Goal: Navigation & Orientation: Find specific page/section

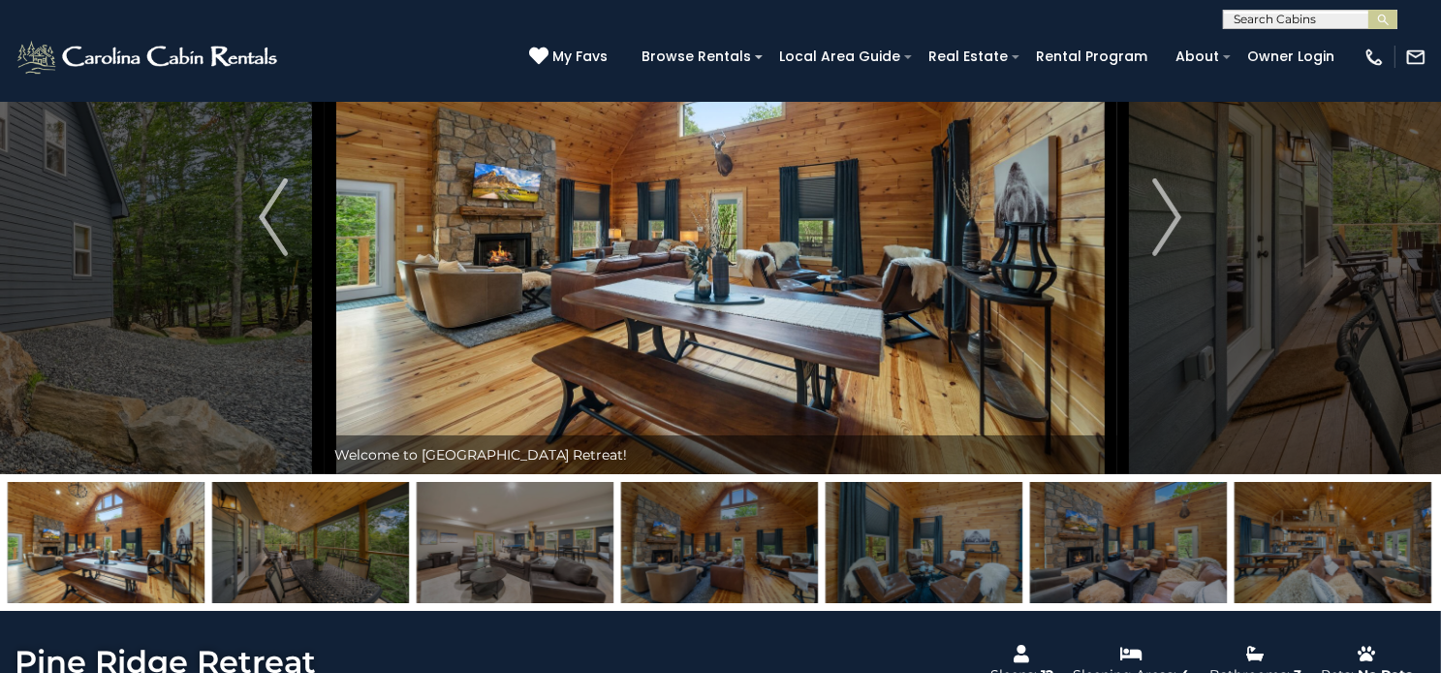
scroll to position [116, 0]
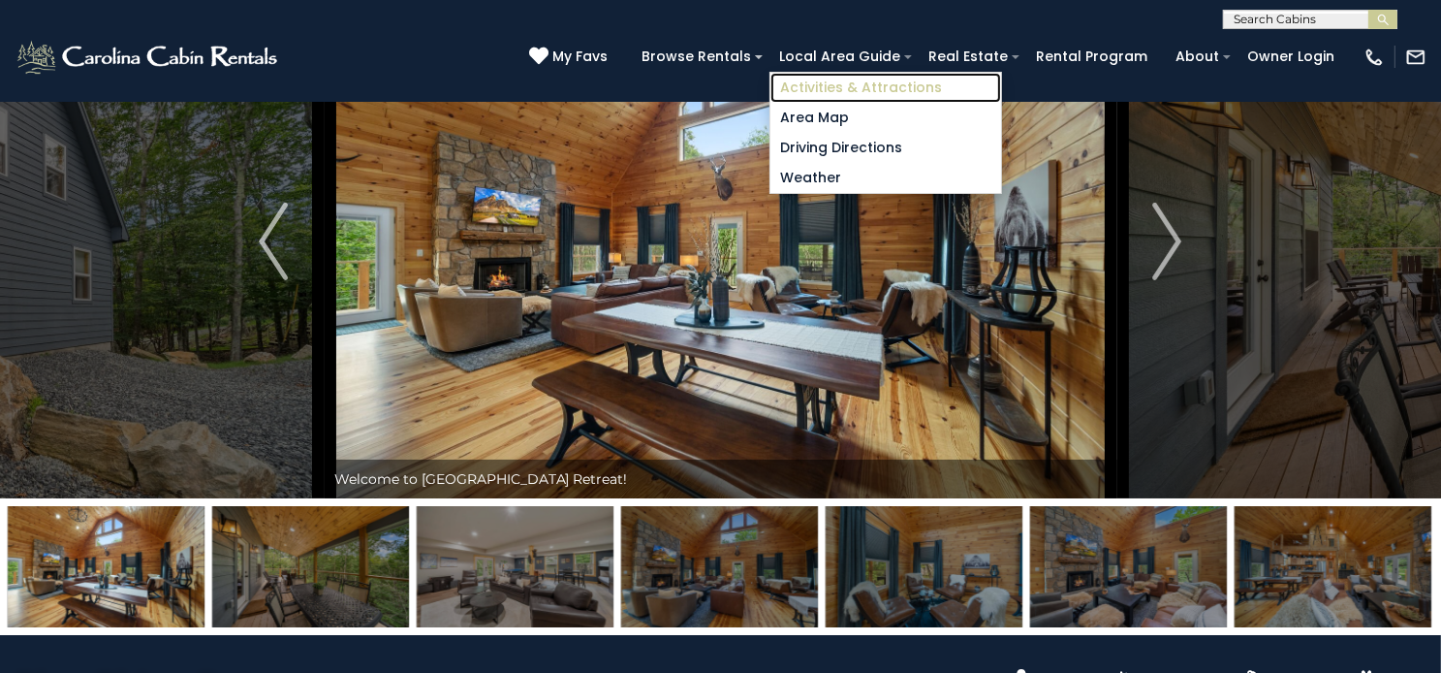
click at [840, 94] on link "Activities & Attractions" at bounding box center [886, 88] width 231 height 30
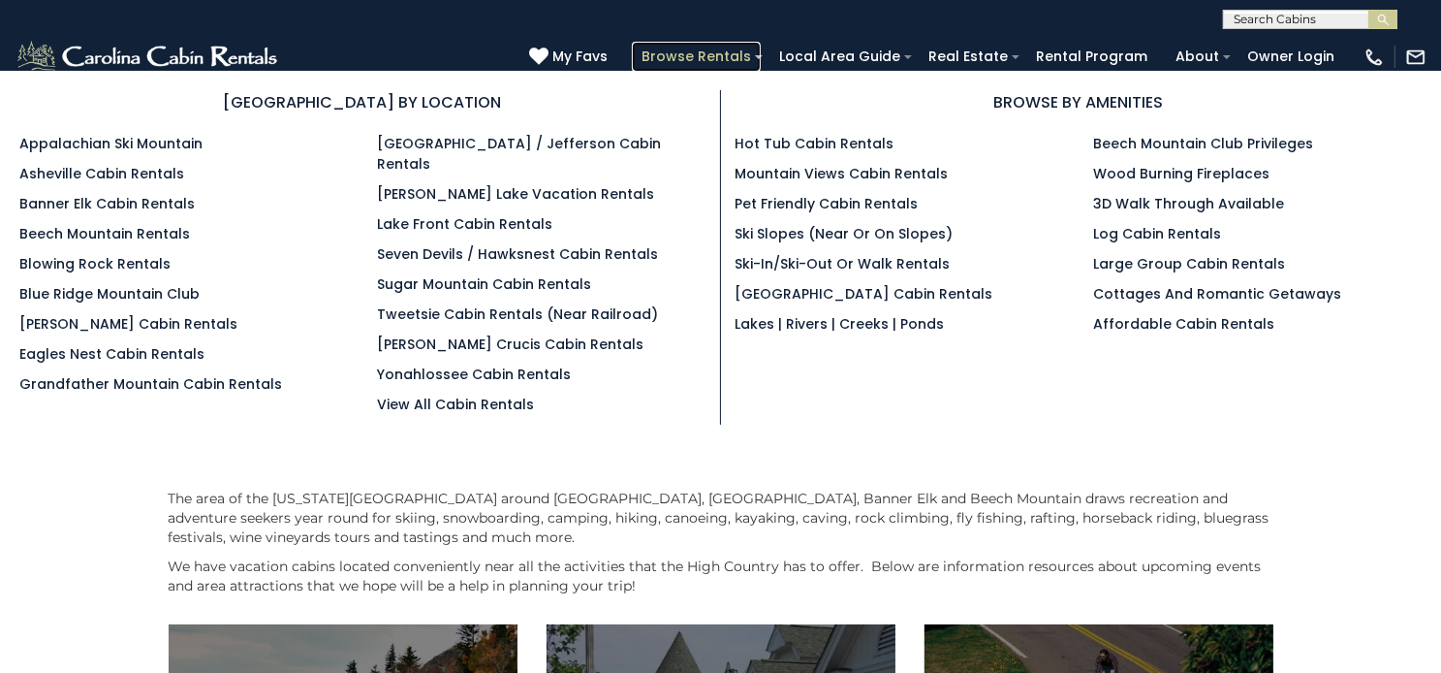
click at [707, 63] on link "Browse Rentals" at bounding box center [696, 57] width 129 height 30
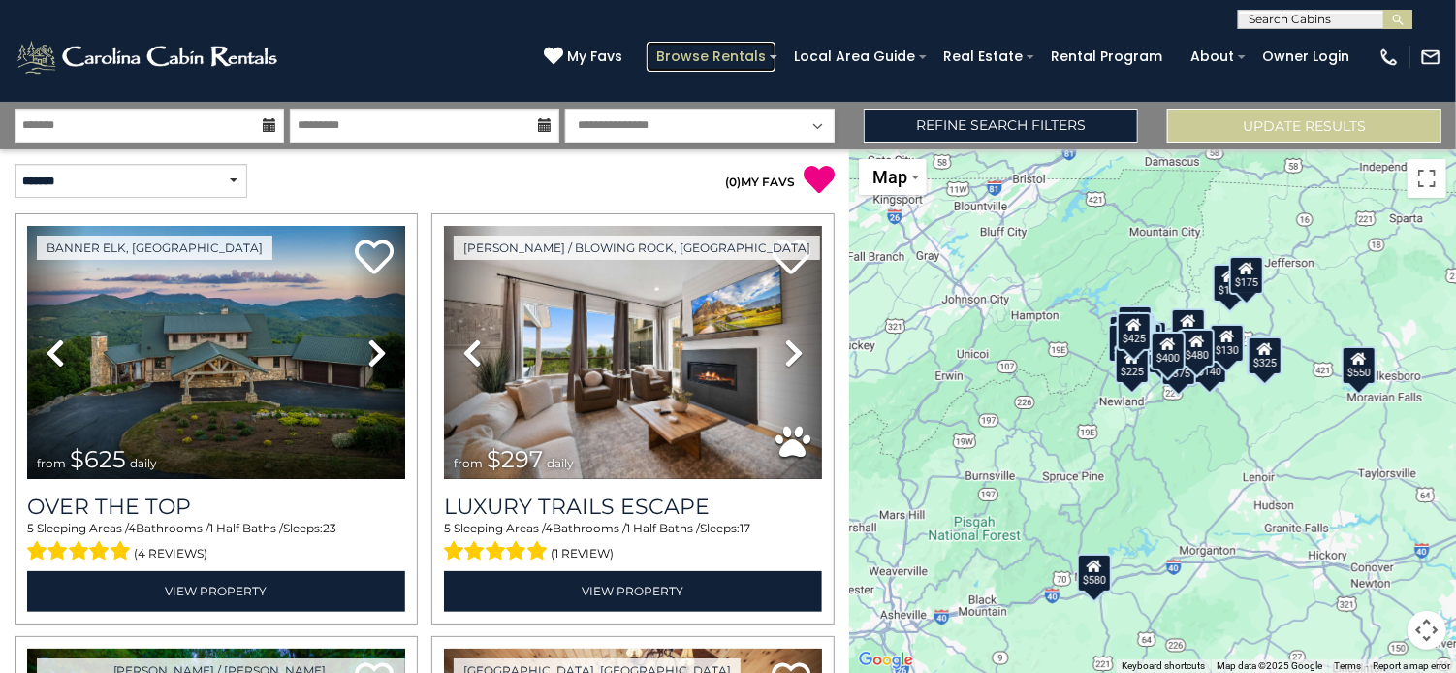
click at [713, 65] on link "Browse Rentals" at bounding box center [711, 57] width 129 height 30
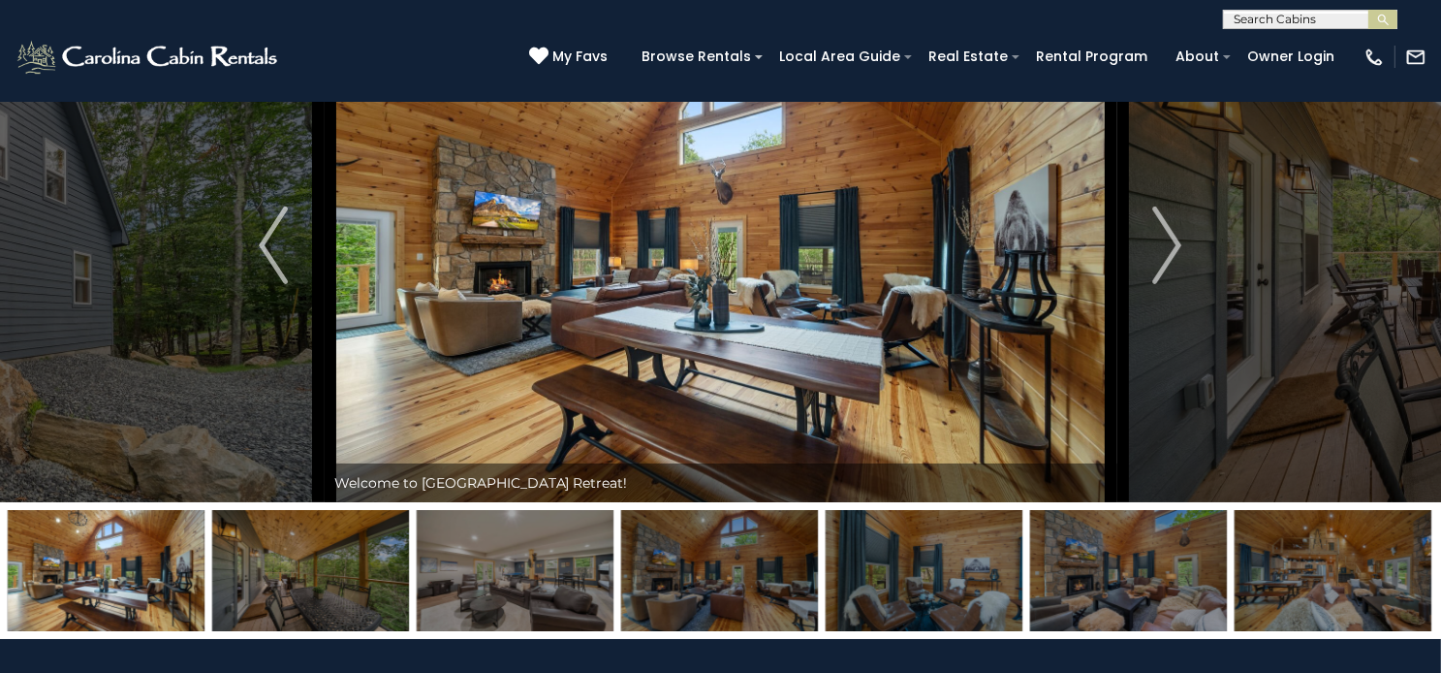
scroll to position [116, 0]
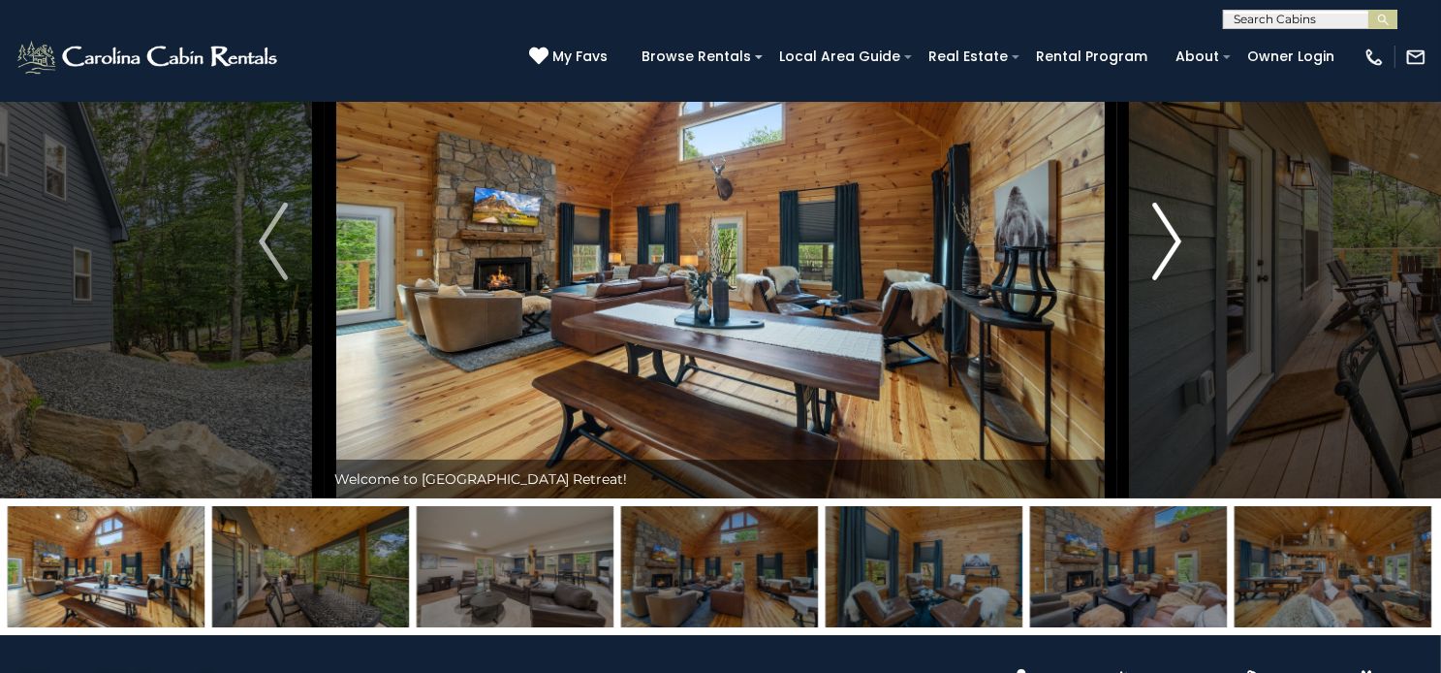
click at [1172, 280] on img "Next" at bounding box center [1168, 242] width 29 height 78
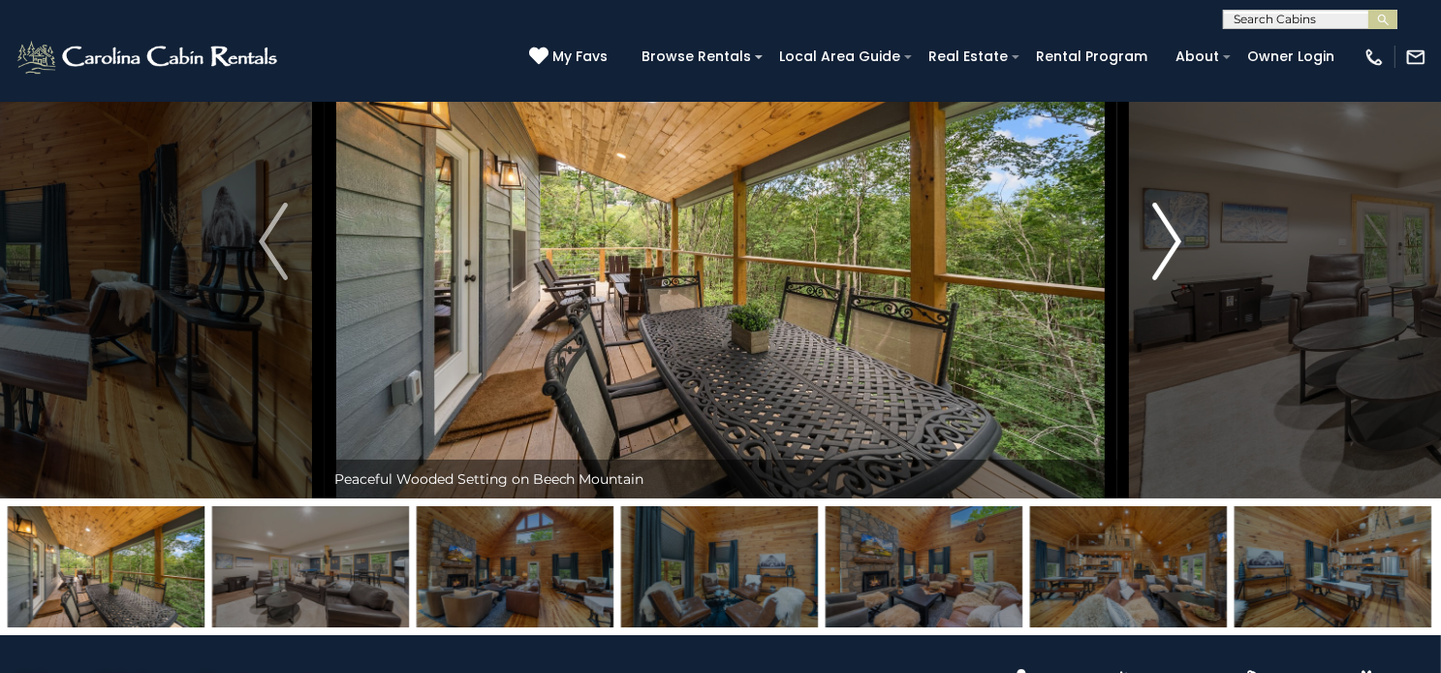
click at [1172, 280] on img "Next" at bounding box center [1168, 242] width 29 height 78
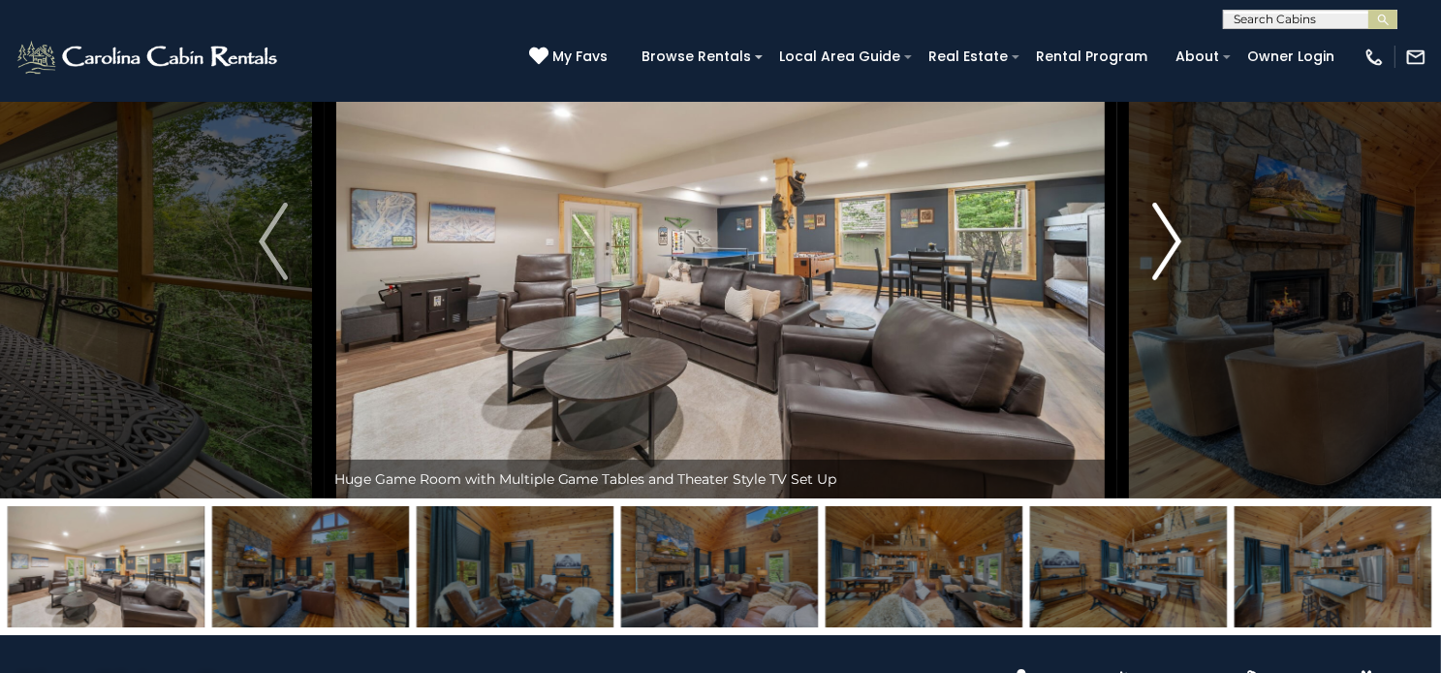
click at [1172, 280] on img "Next" at bounding box center [1168, 242] width 29 height 78
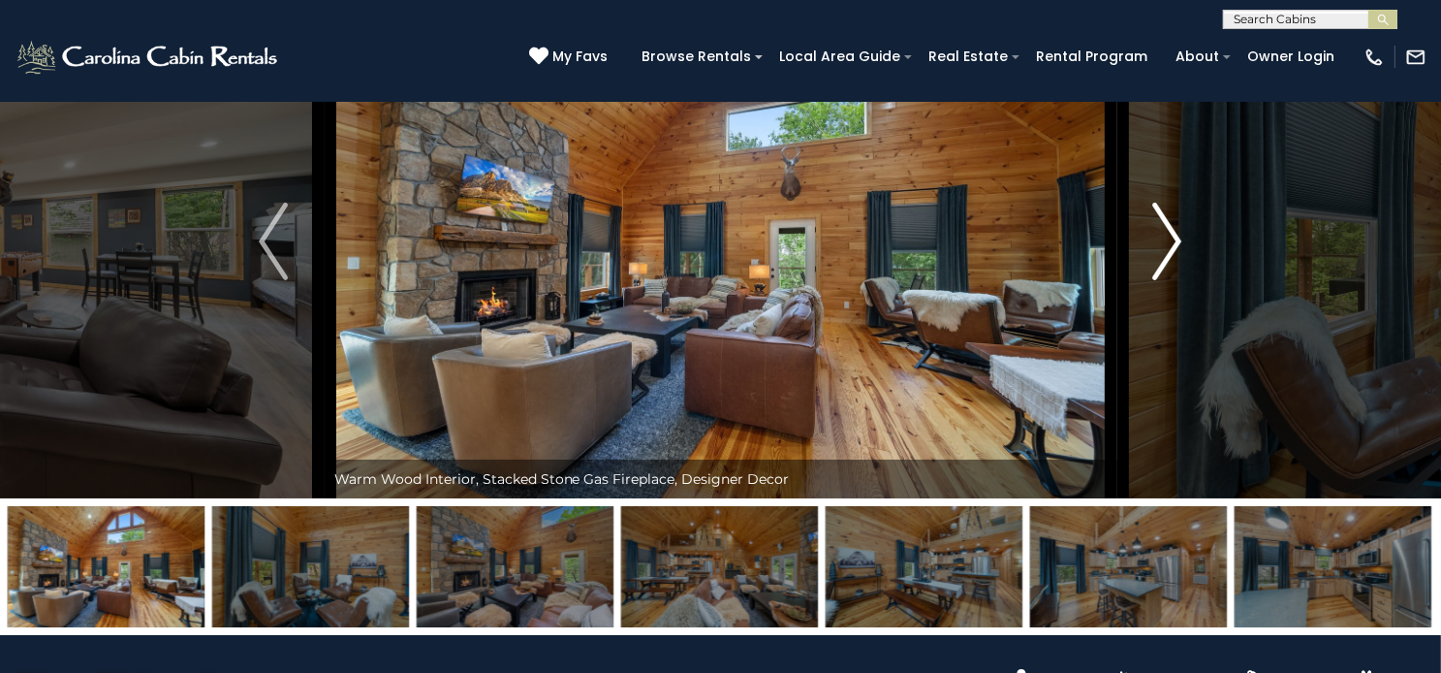
click at [1172, 280] on img "Next" at bounding box center [1168, 242] width 29 height 78
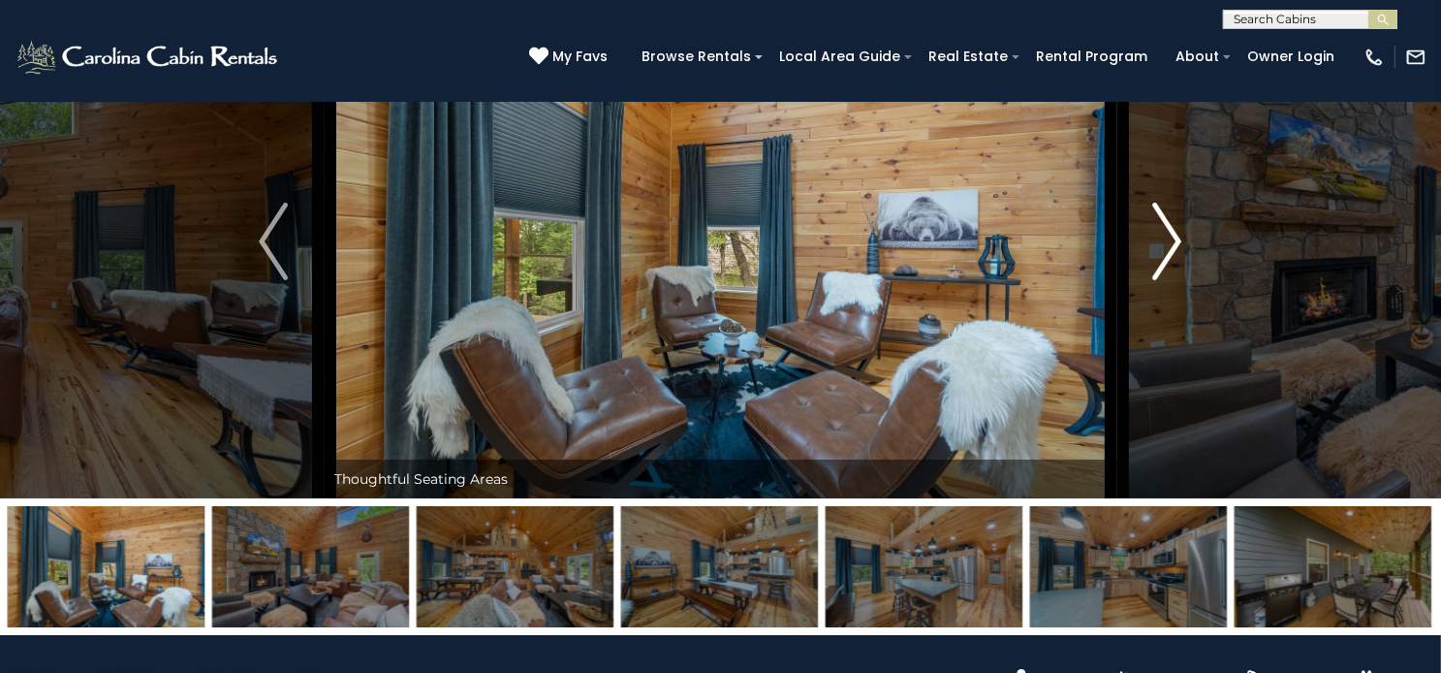
click at [1172, 280] on img "Next" at bounding box center [1168, 242] width 29 height 78
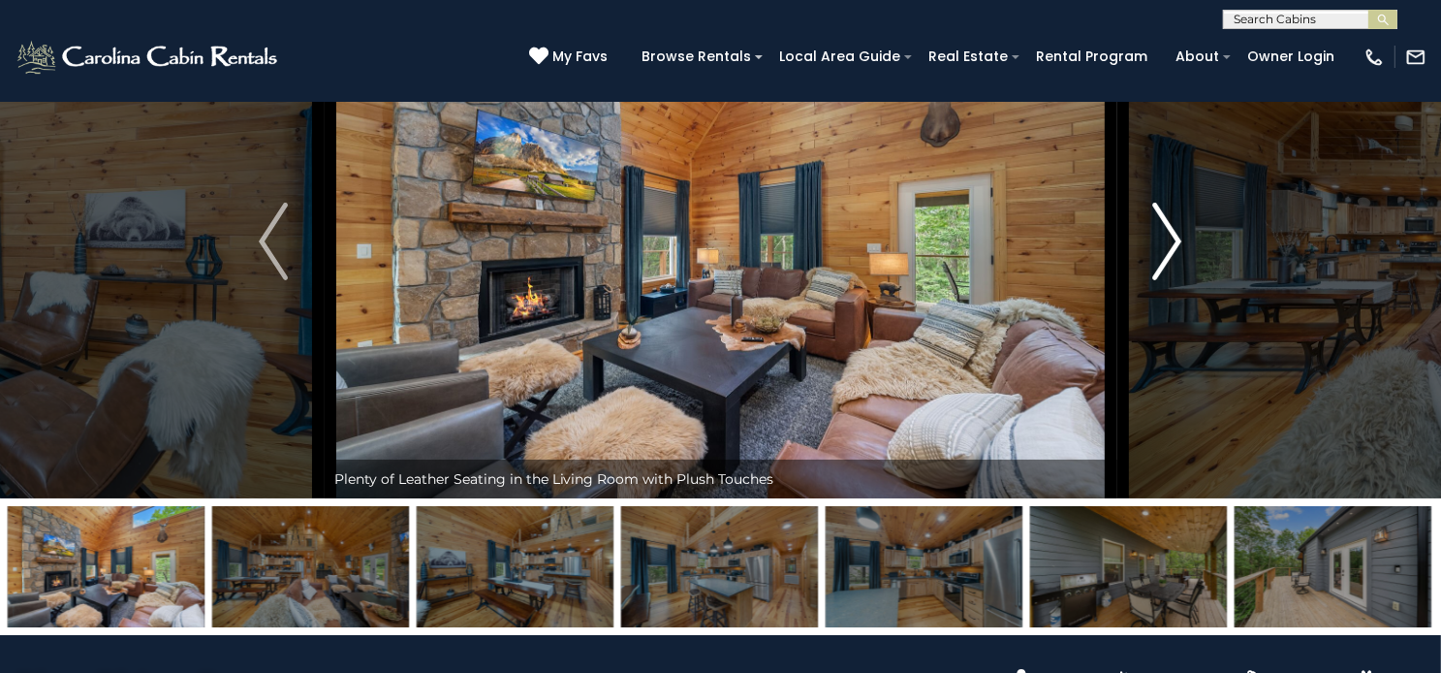
click at [1172, 280] on img "Next" at bounding box center [1168, 242] width 29 height 78
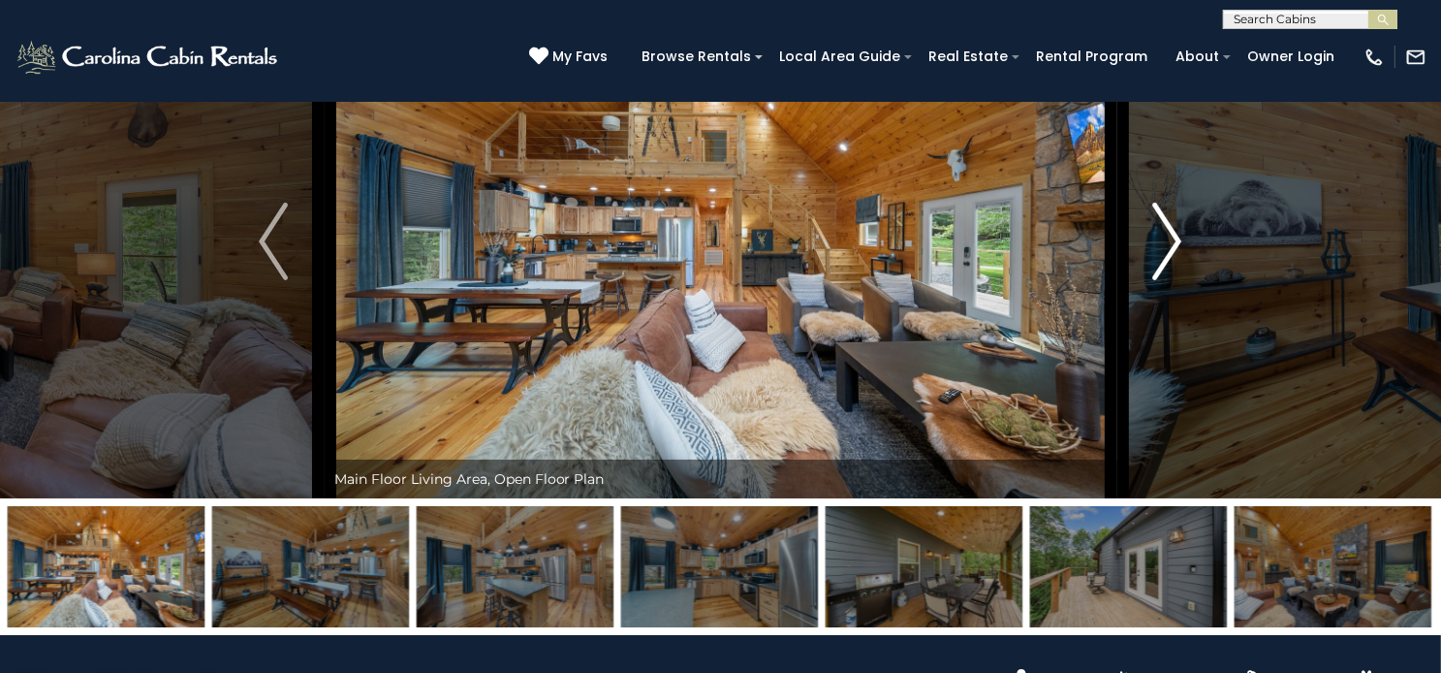
click at [1172, 280] on img "Next" at bounding box center [1168, 242] width 29 height 78
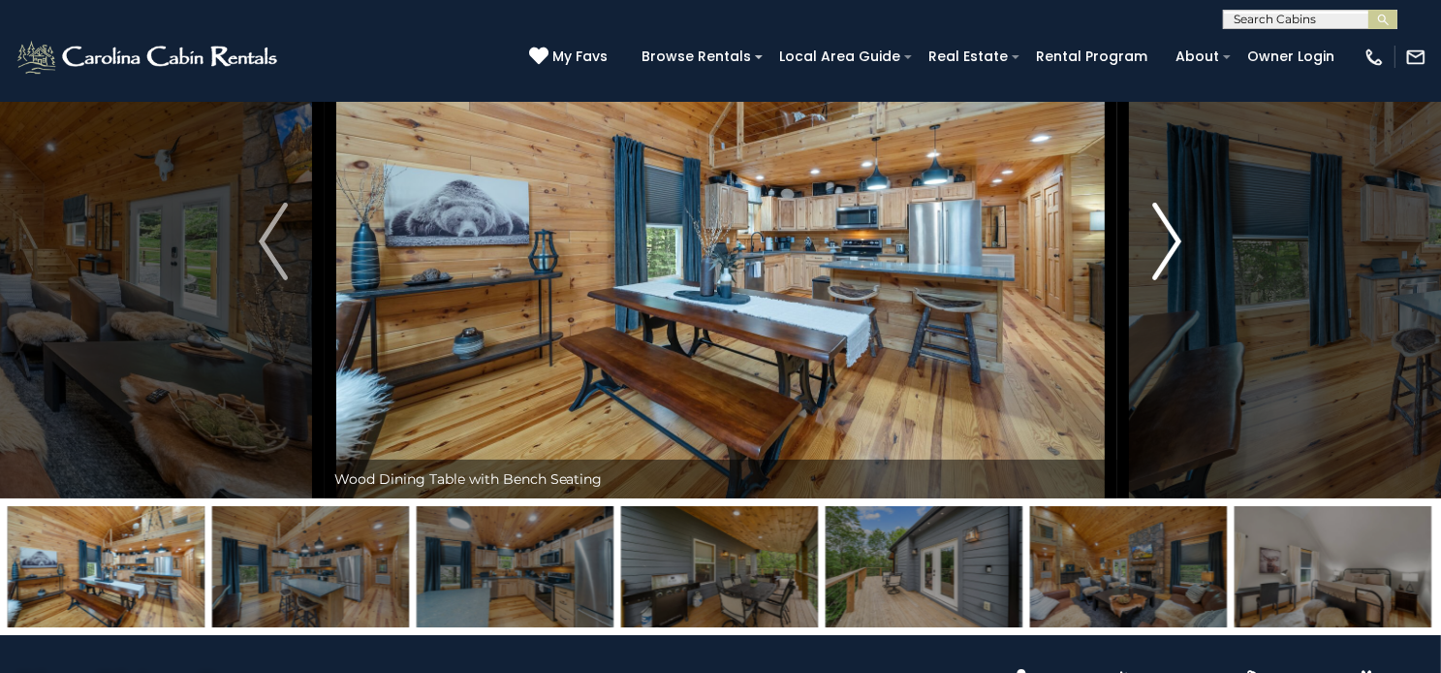
click at [1172, 280] on img "Next" at bounding box center [1168, 242] width 29 height 78
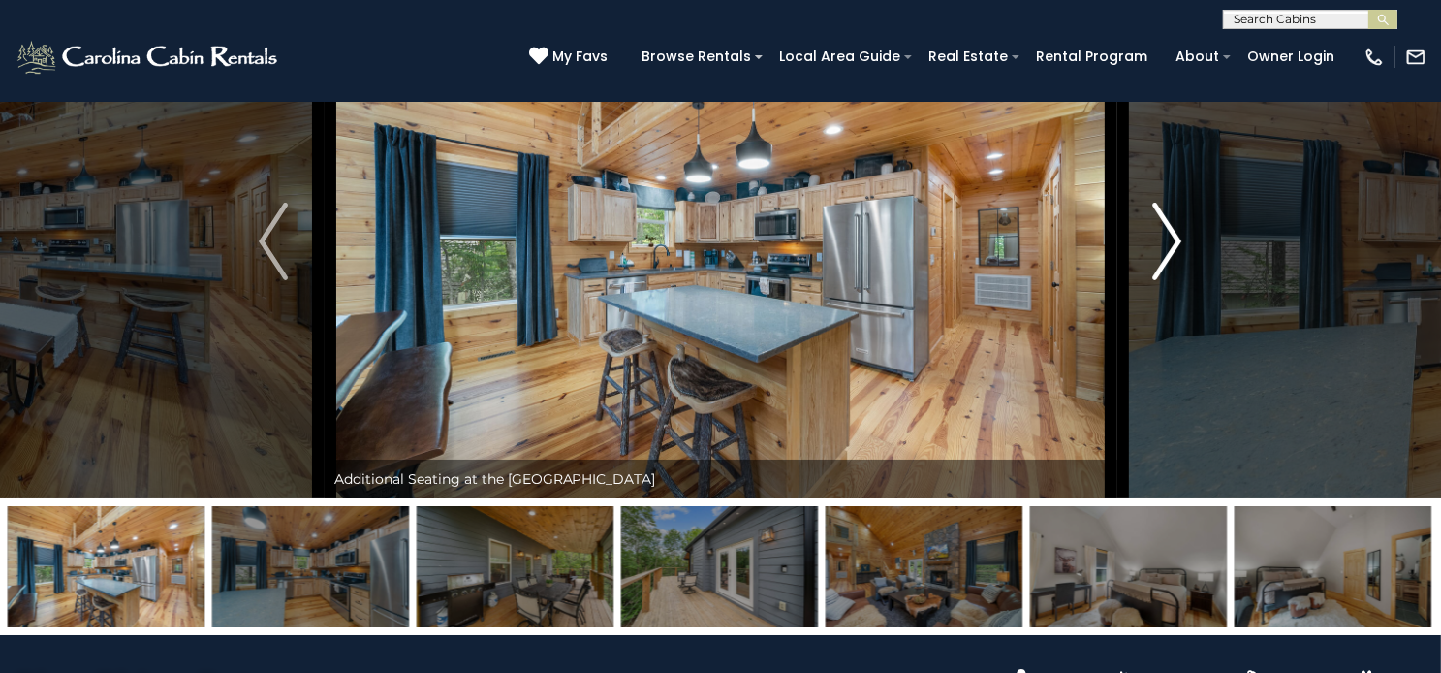
click at [1172, 280] on img "Next" at bounding box center [1168, 242] width 29 height 78
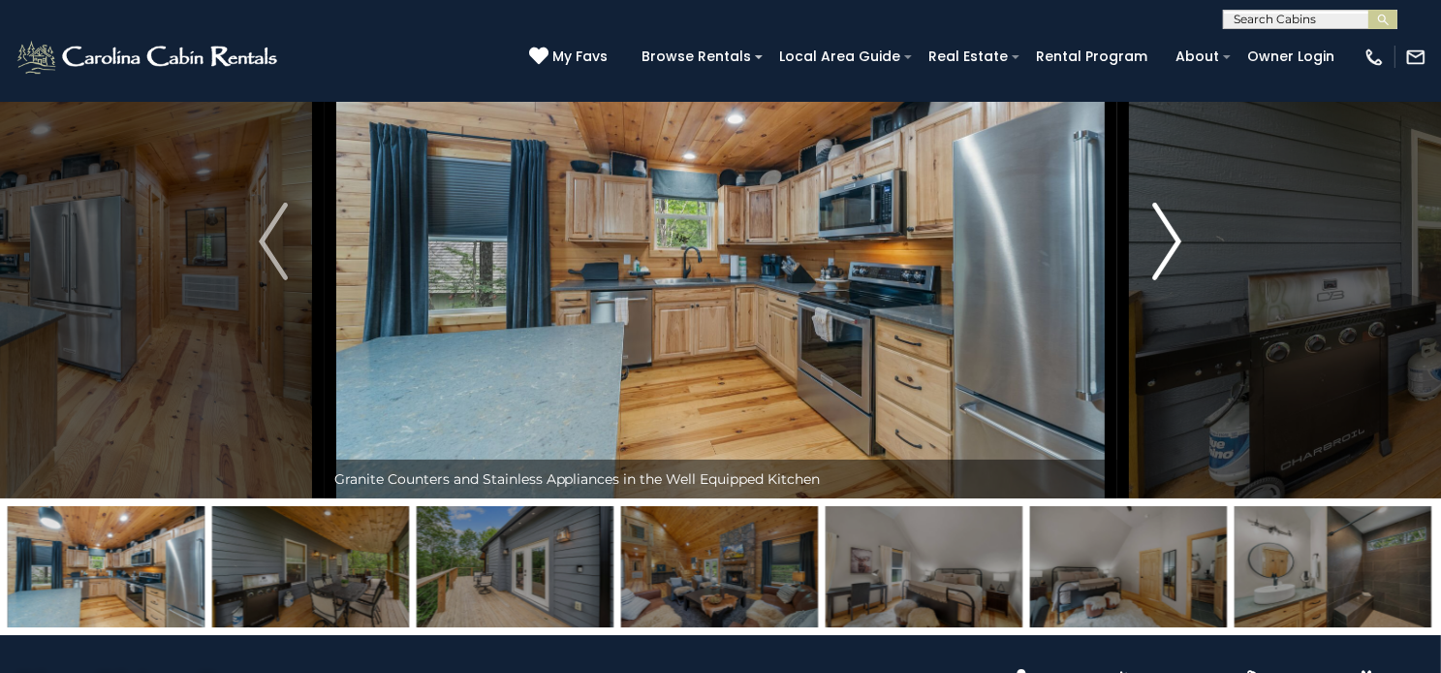
click at [1172, 280] on img "Next" at bounding box center [1168, 242] width 29 height 78
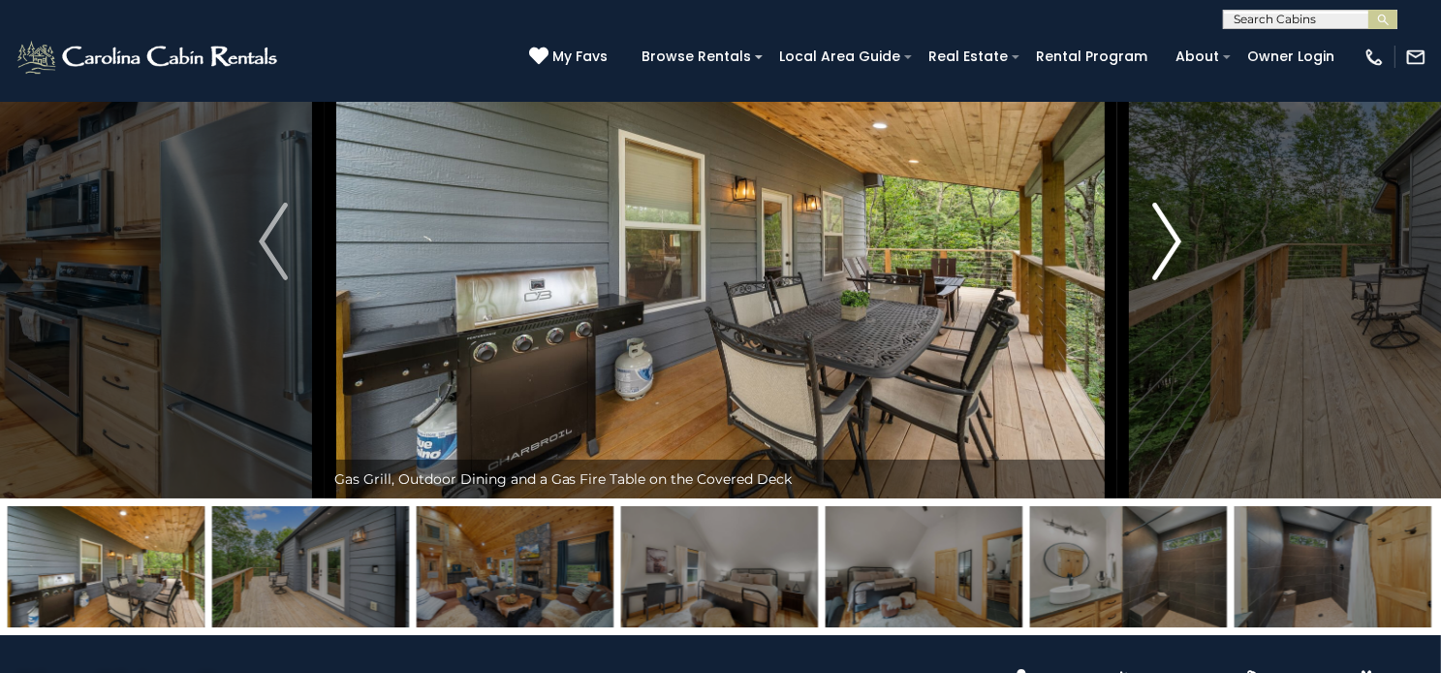
click at [1172, 280] on img "Next" at bounding box center [1168, 242] width 29 height 78
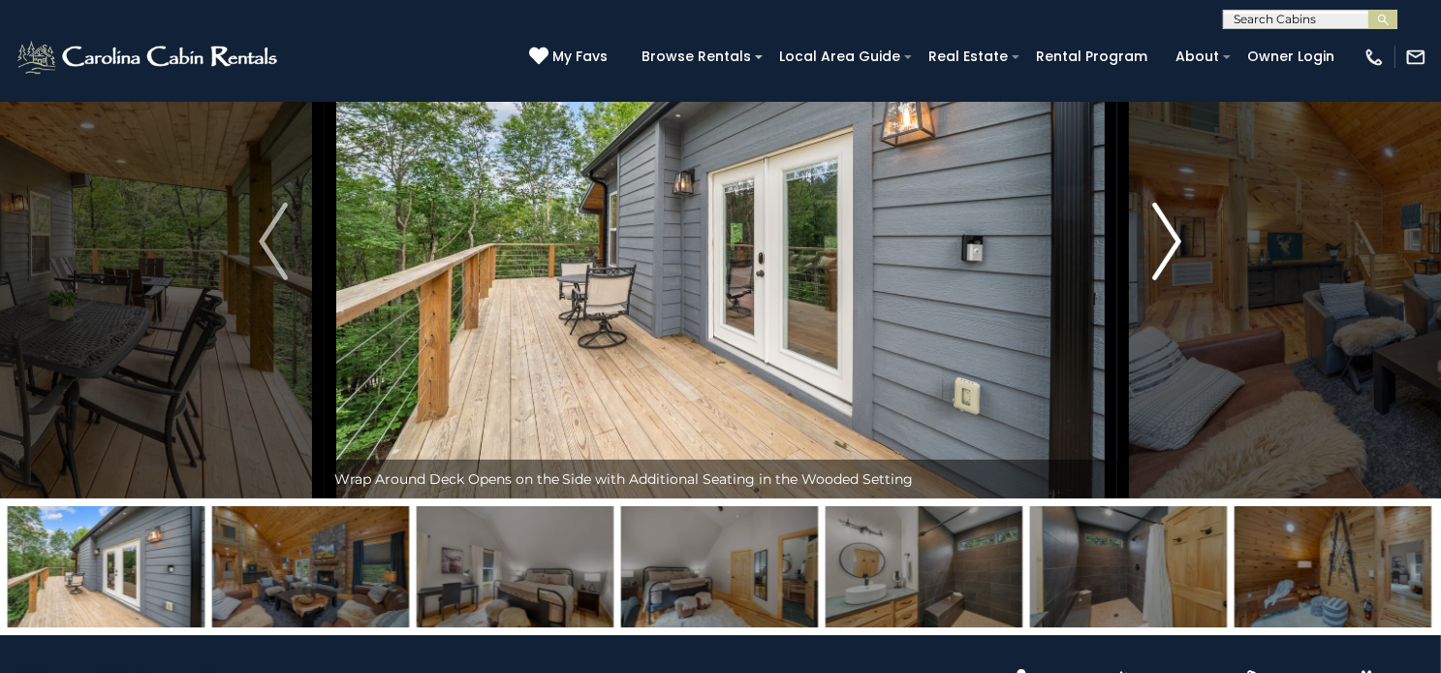
click at [1172, 280] on img "Next" at bounding box center [1168, 242] width 29 height 78
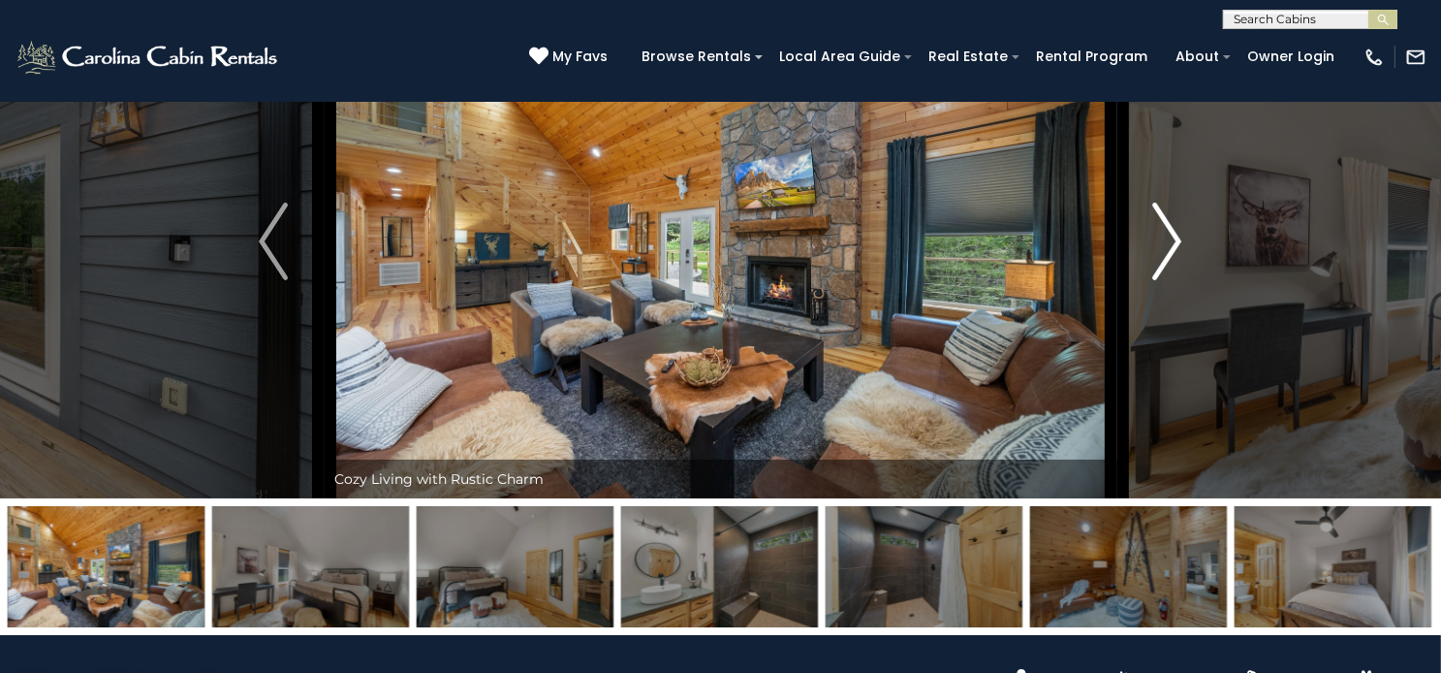
click at [1172, 280] on img "Next" at bounding box center [1168, 242] width 29 height 78
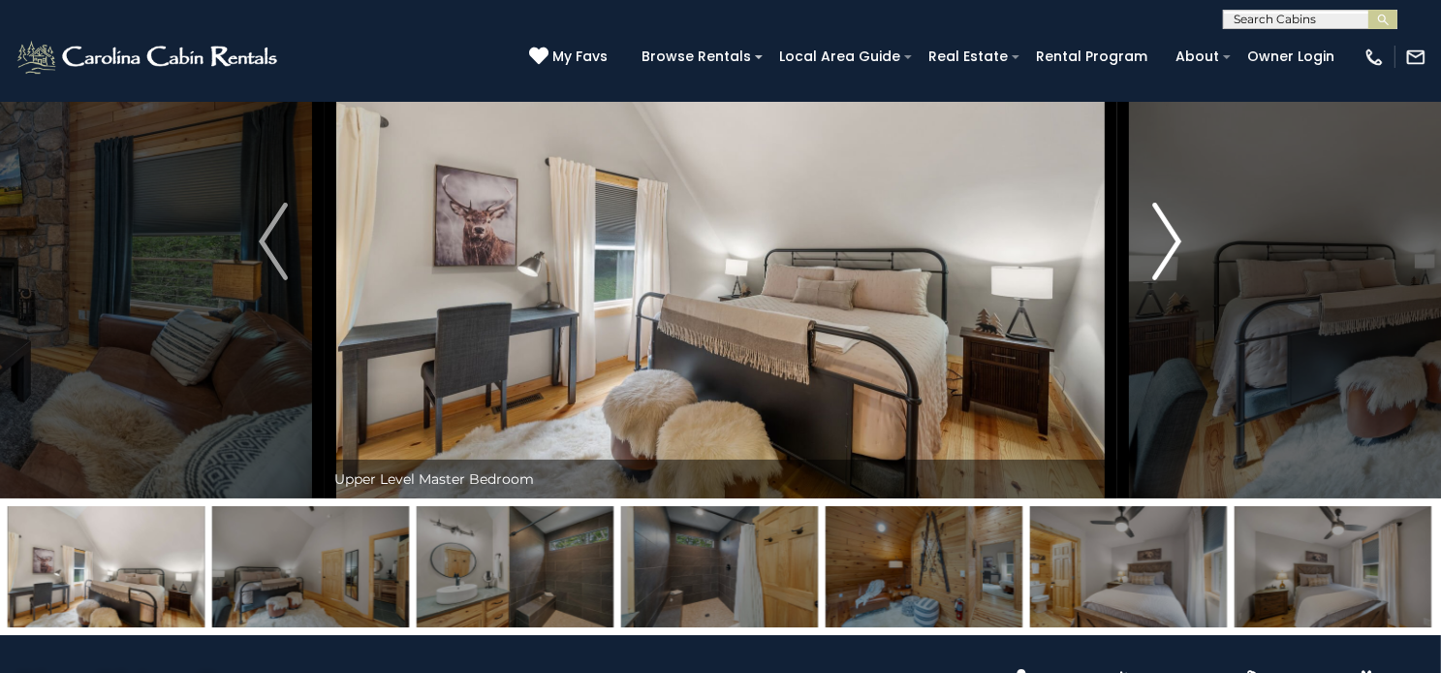
click at [1172, 280] on img "Next" at bounding box center [1168, 242] width 29 height 78
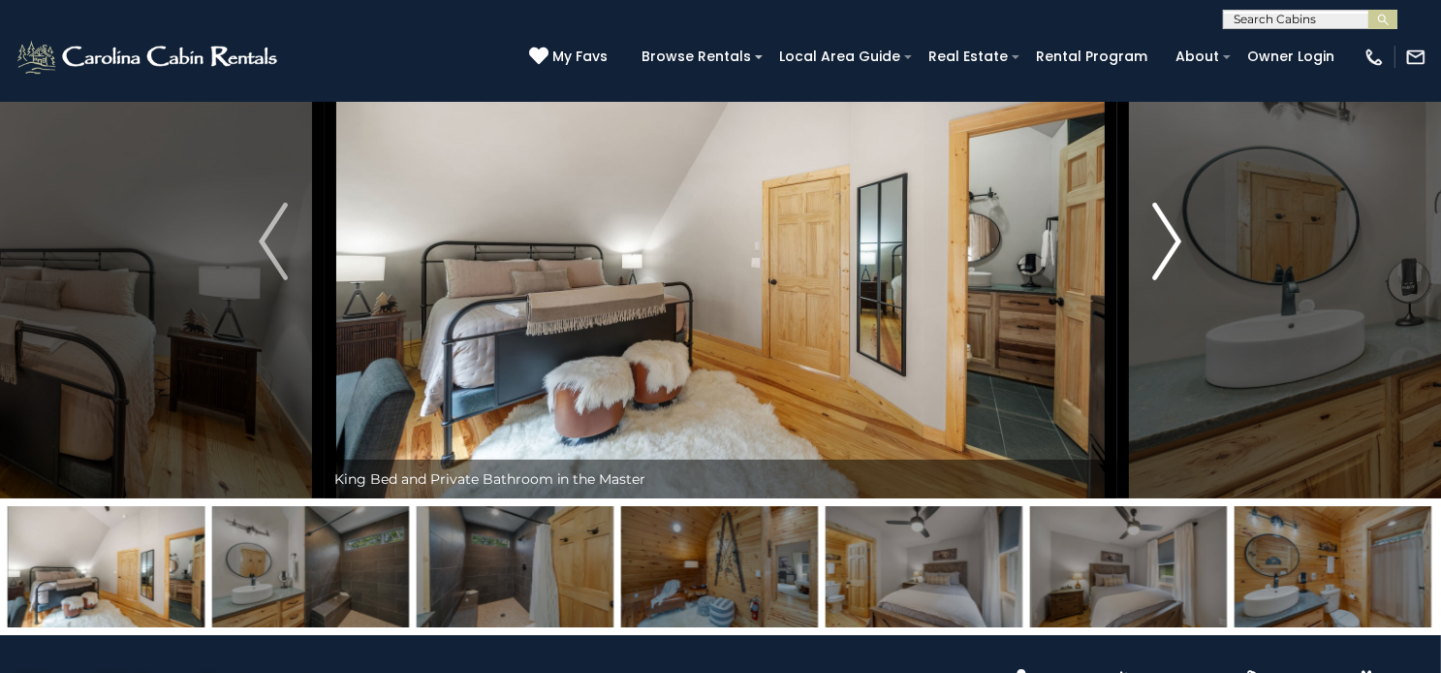
click at [1172, 280] on img "Next" at bounding box center [1168, 242] width 29 height 78
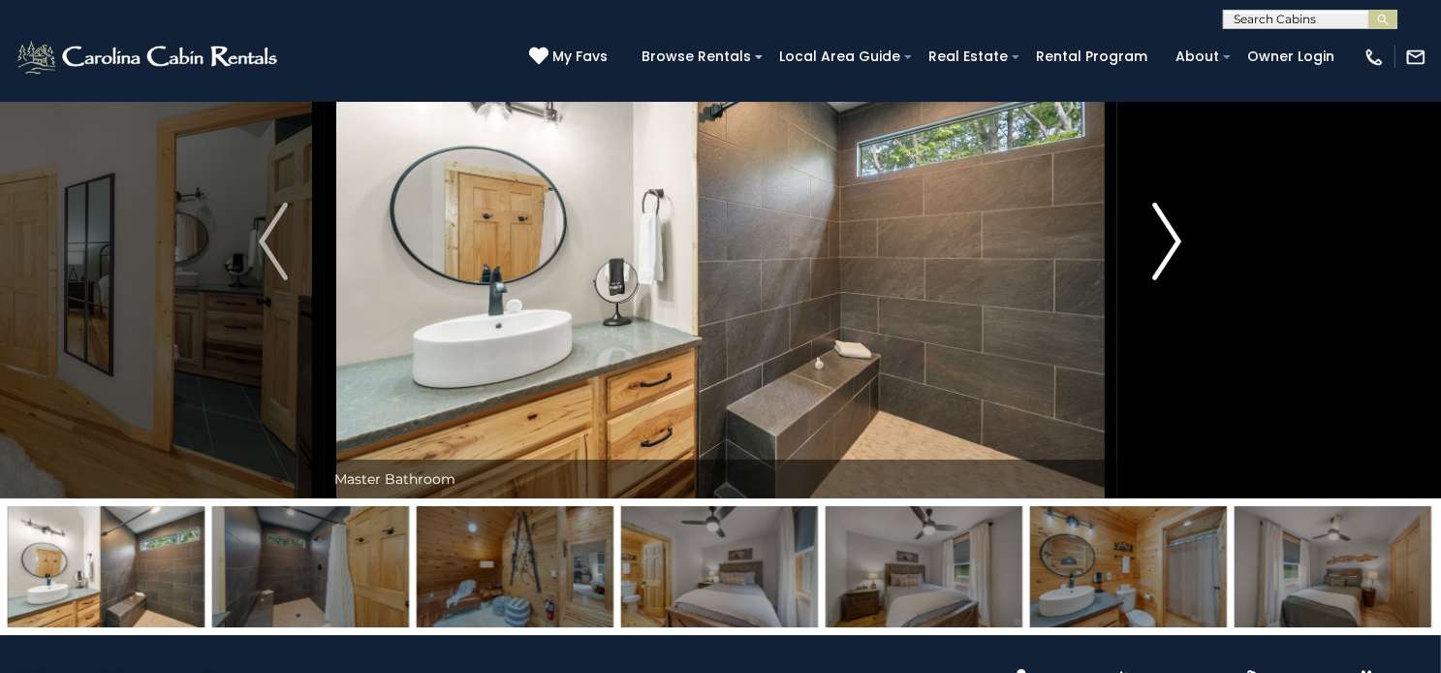
click at [1172, 280] on img "Next" at bounding box center [1168, 242] width 29 height 78
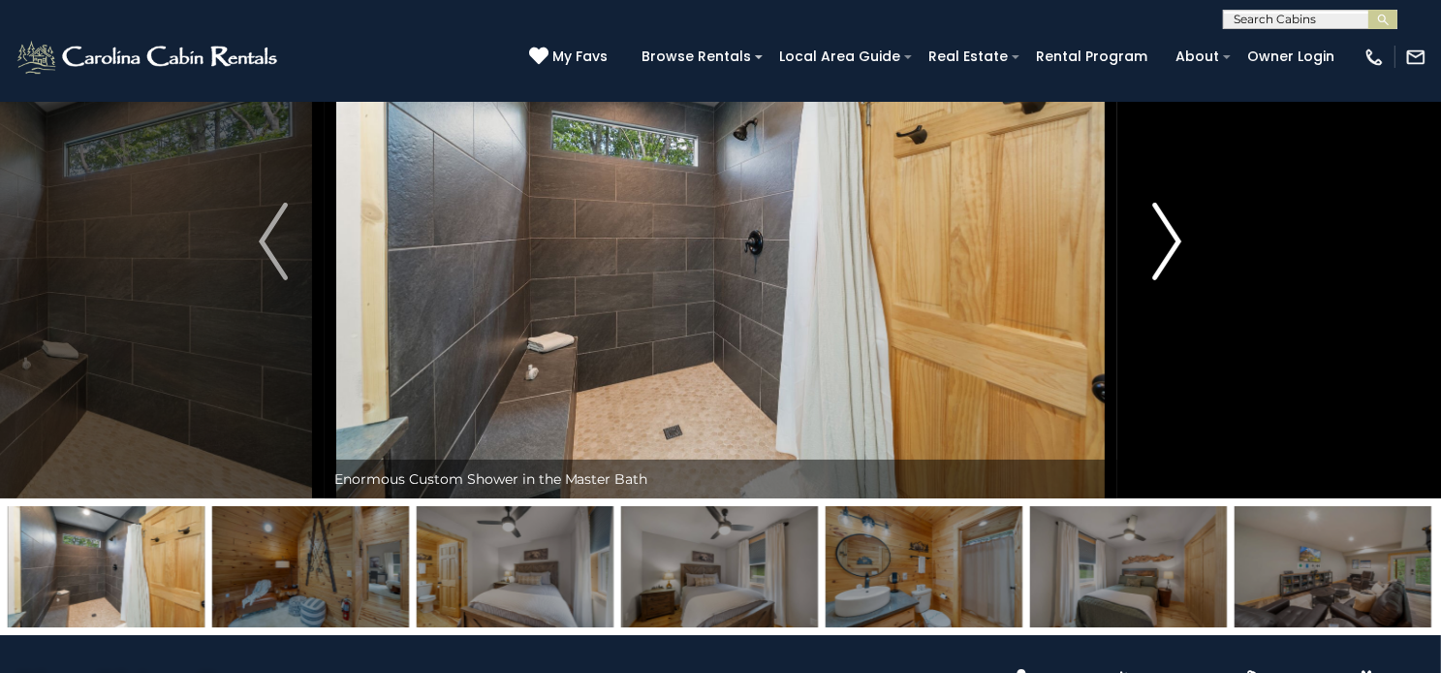
click at [1172, 280] on img "Next" at bounding box center [1168, 242] width 29 height 78
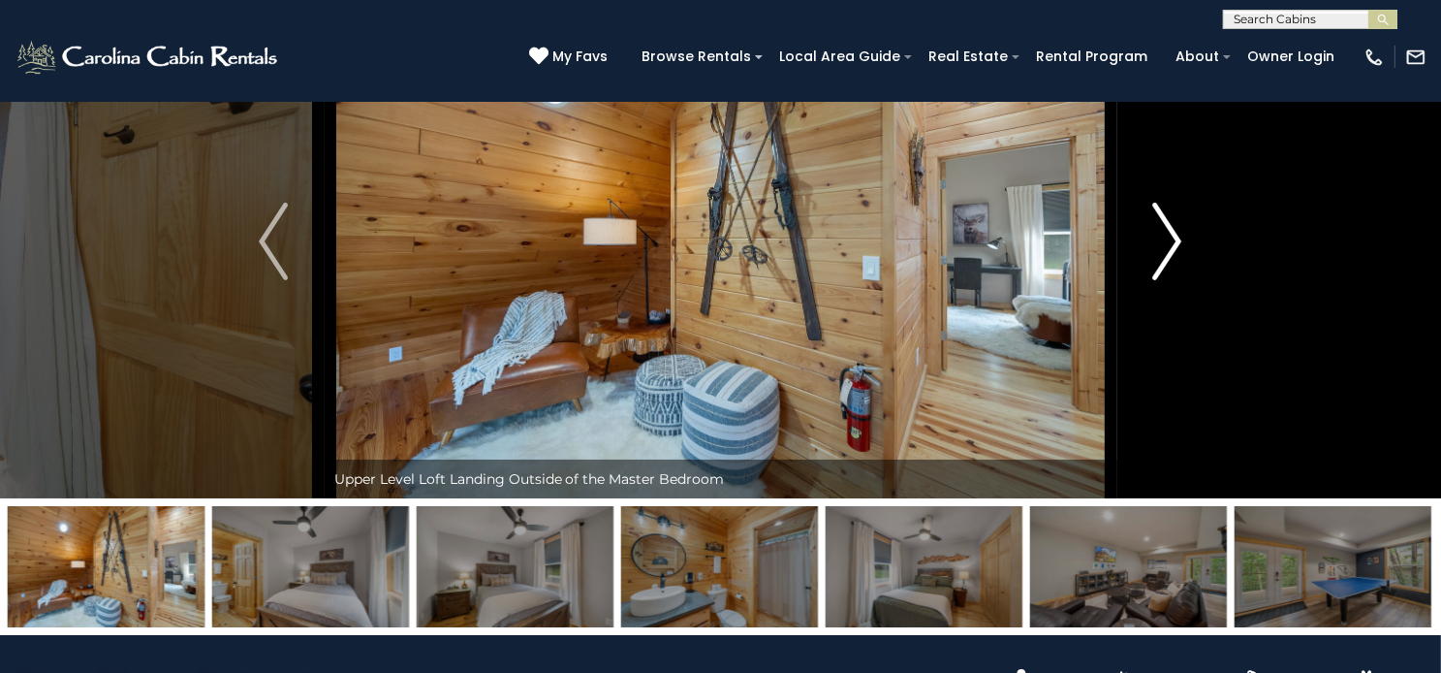
click at [1172, 280] on img "Next" at bounding box center [1168, 242] width 29 height 78
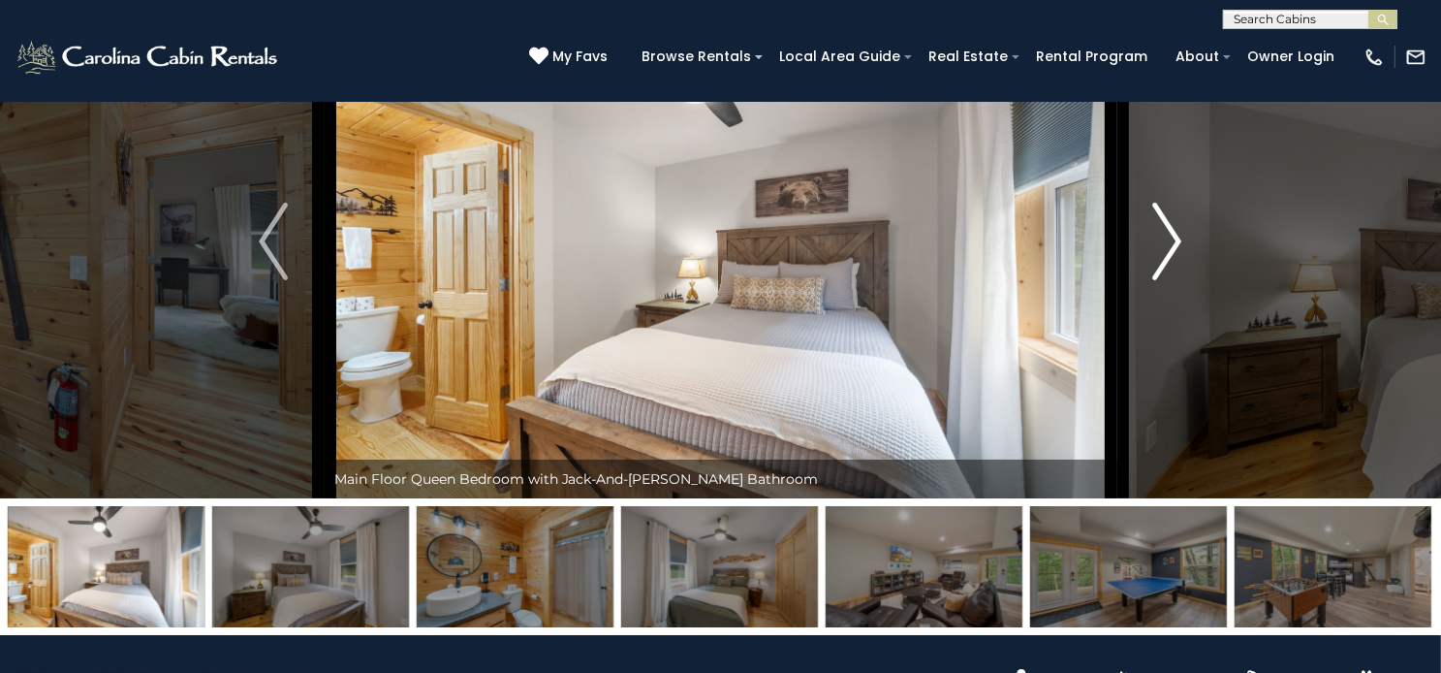
click at [1172, 280] on img "Next" at bounding box center [1168, 242] width 29 height 78
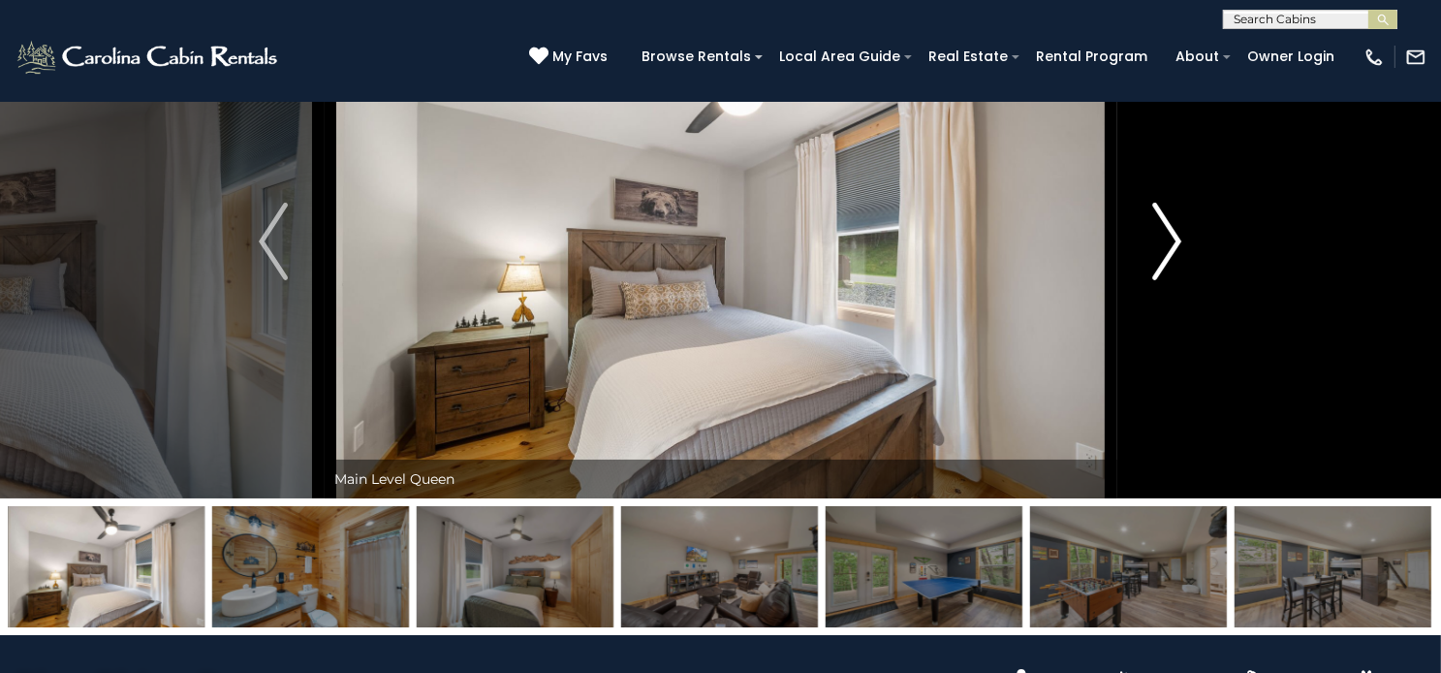
click at [1172, 280] on img "Next" at bounding box center [1168, 242] width 29 height 78
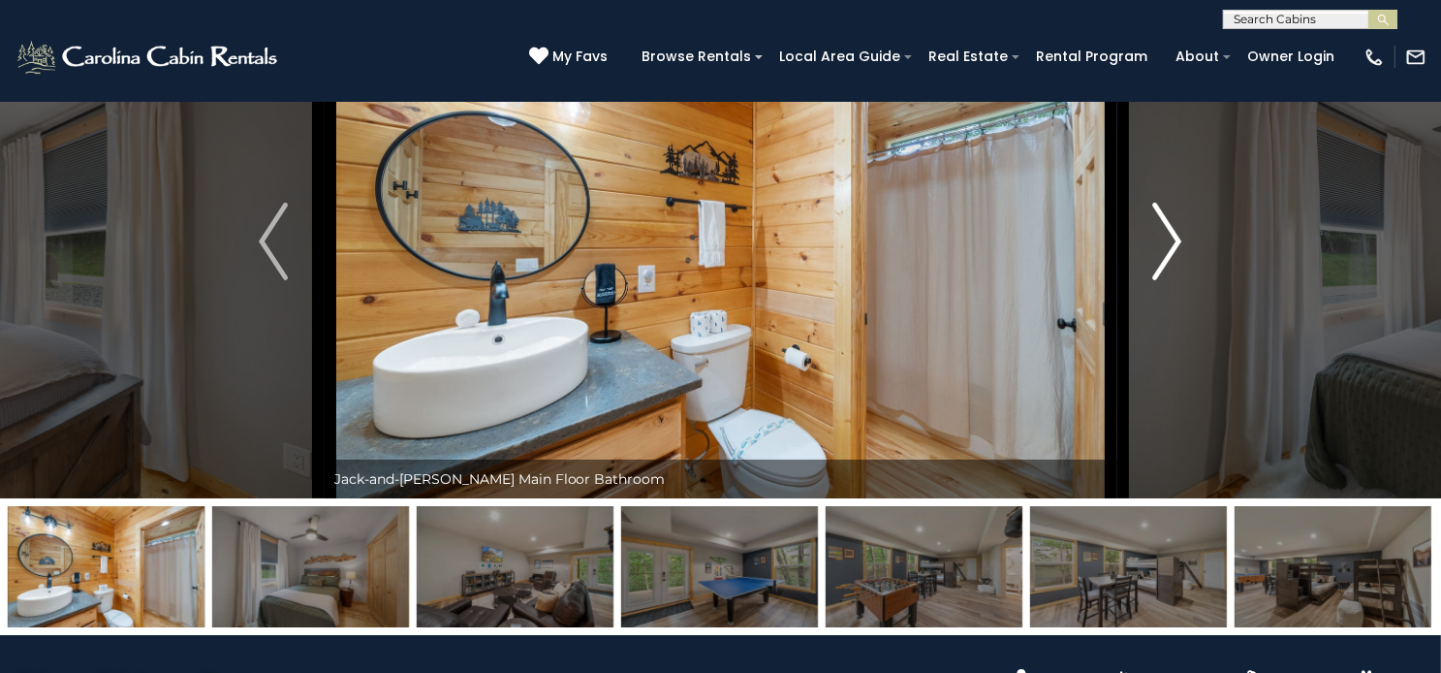
click at [1172, 280] on img "Next" at bounding box center [1168, 242] width 29 height 78
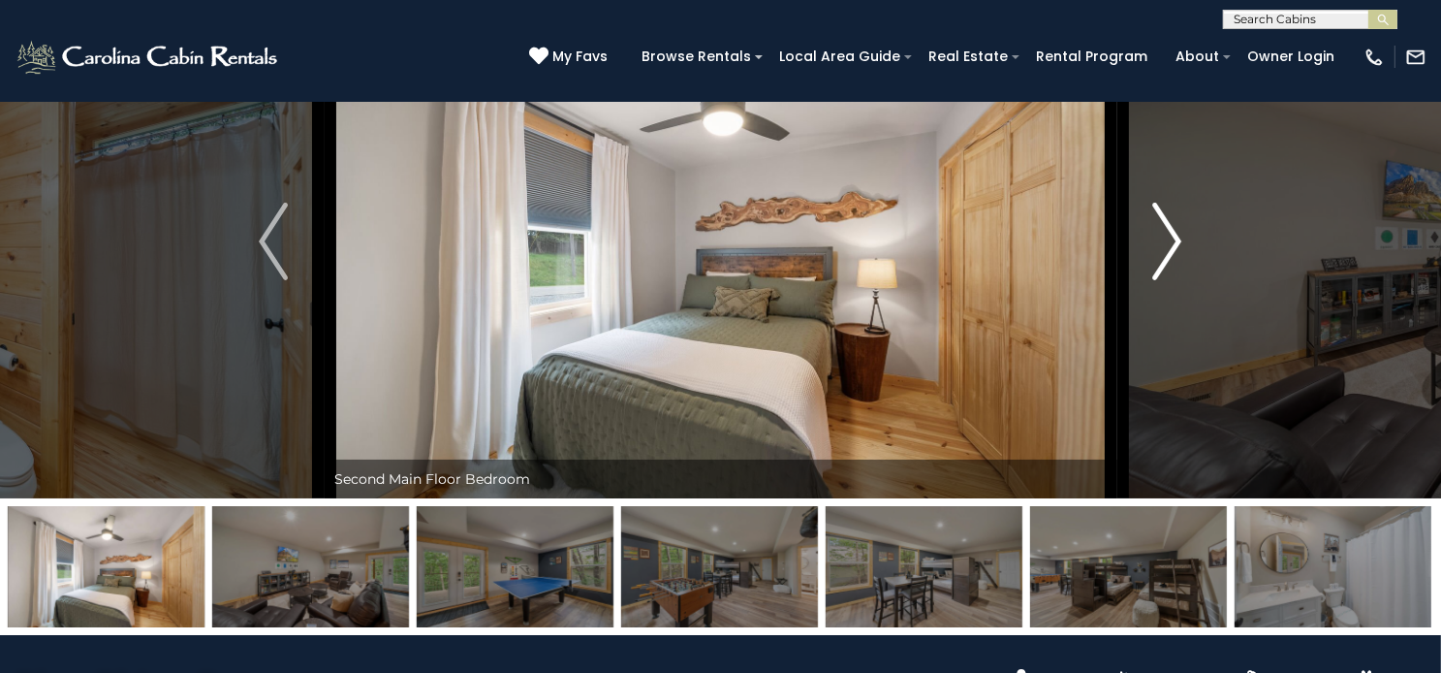
click at [1172, 280] on img "Next" at bounding box center [1168, 242] width 29 height 78
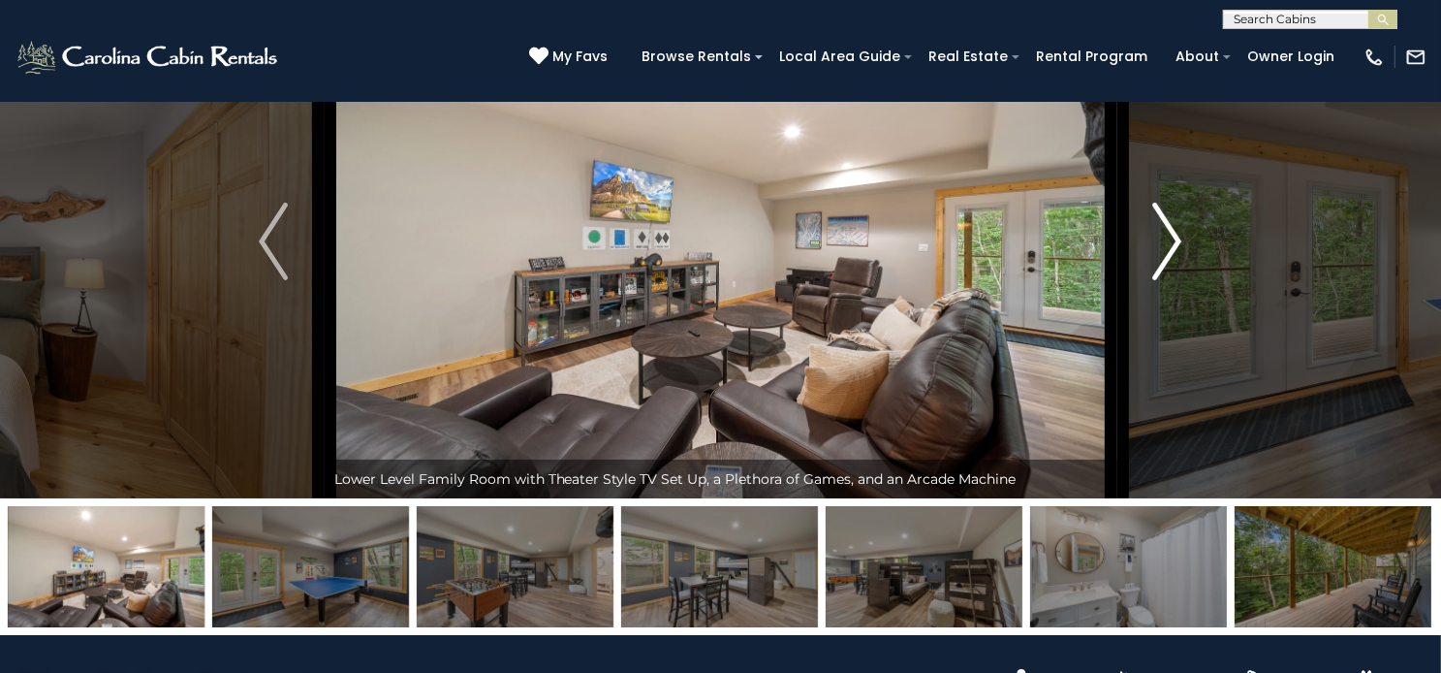
click at [1172, 280] on img "Next" at bounding box center [1168, 242] width 29 height 78
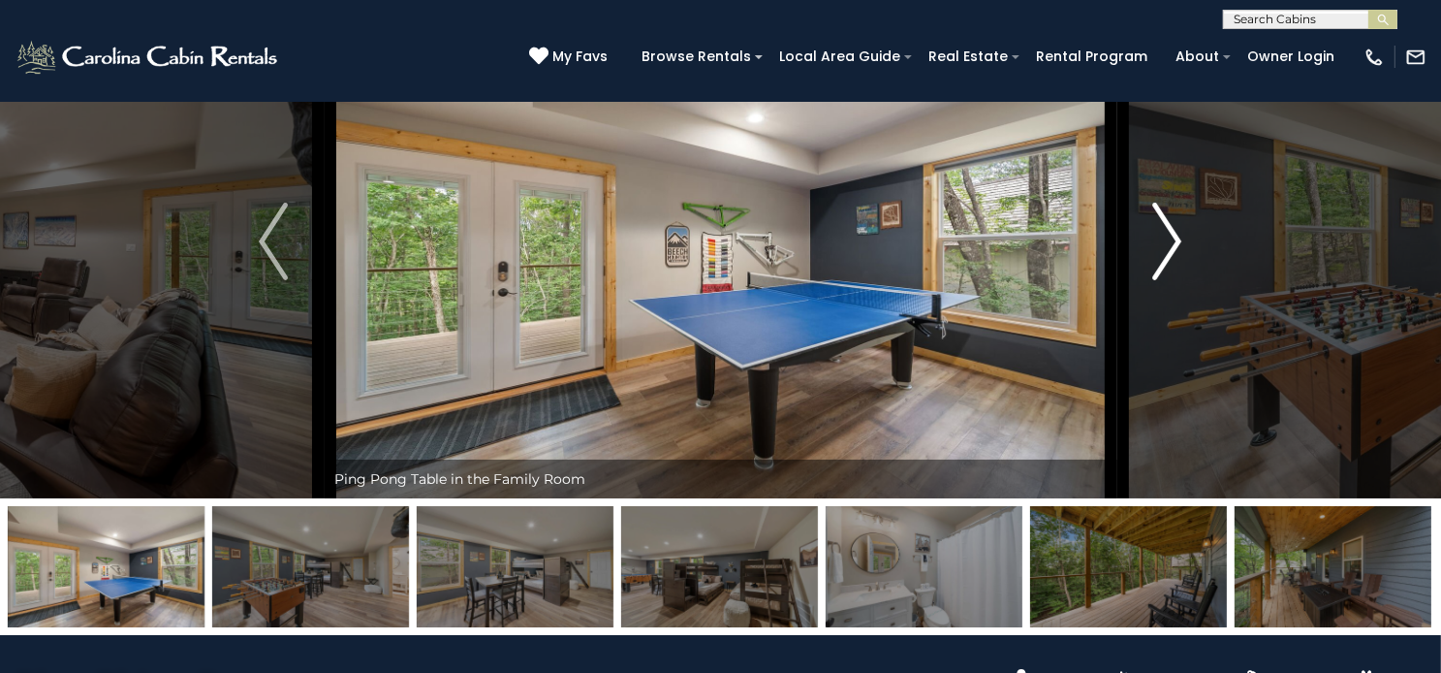
click at [1172, 280] on img "Next" at bounding box center [1168, 242] width 29 height 78
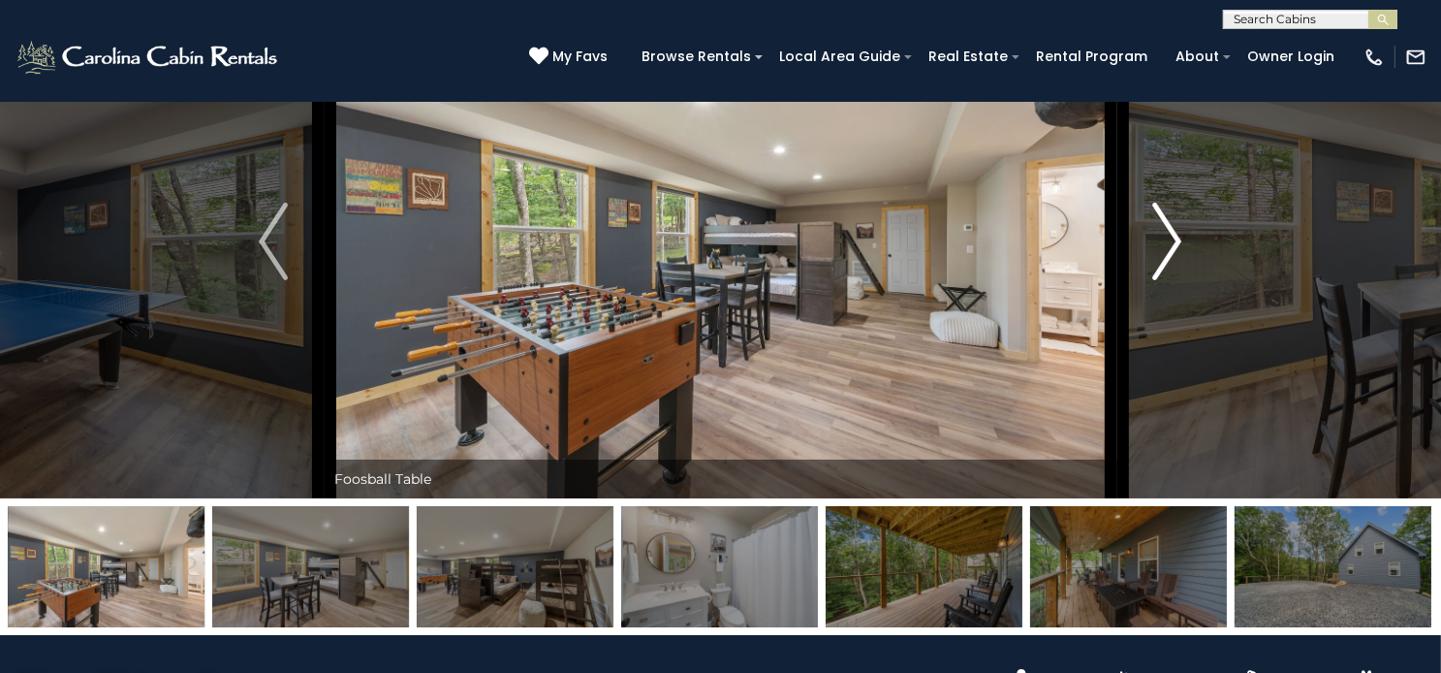
click at [1172, 280] on img "Next" at bounding box center [1168, 242] width 29 height 78
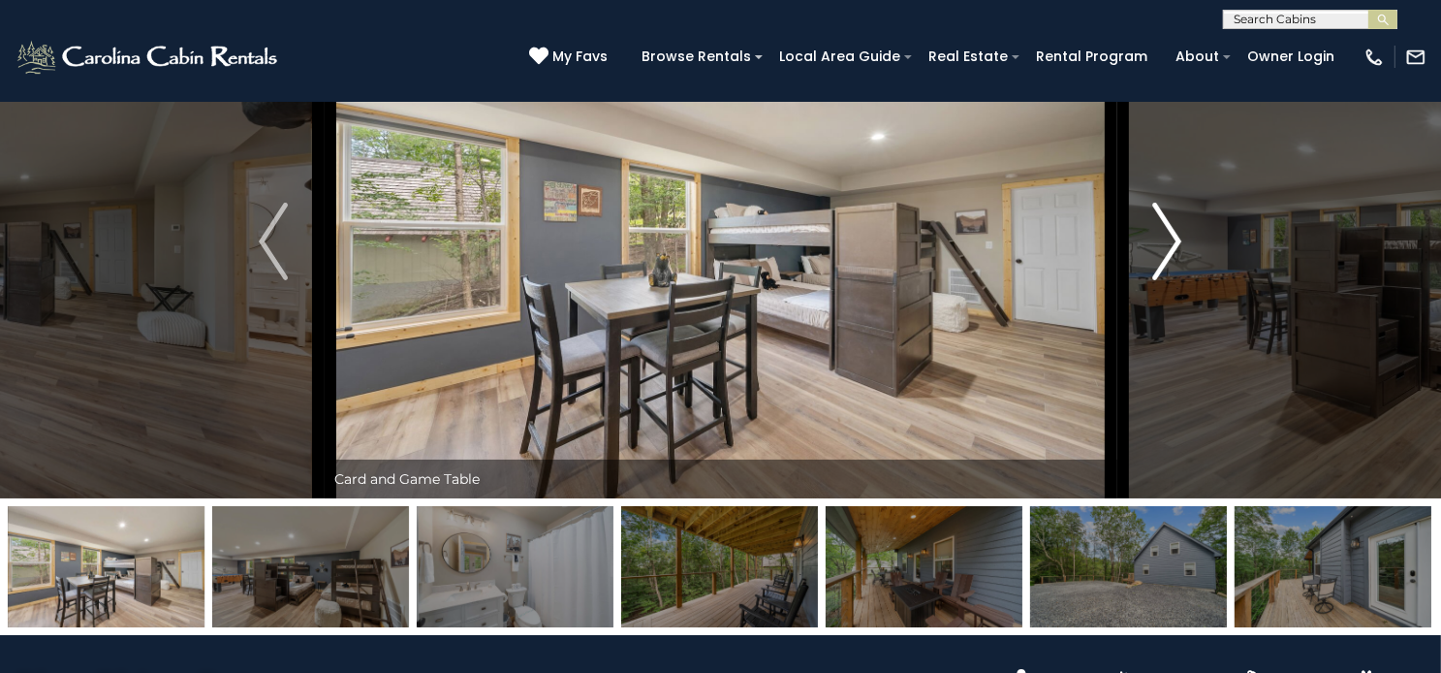
click at [1172, 280] on img "Next" at bounding box center [1168, 242] width 29 height 78
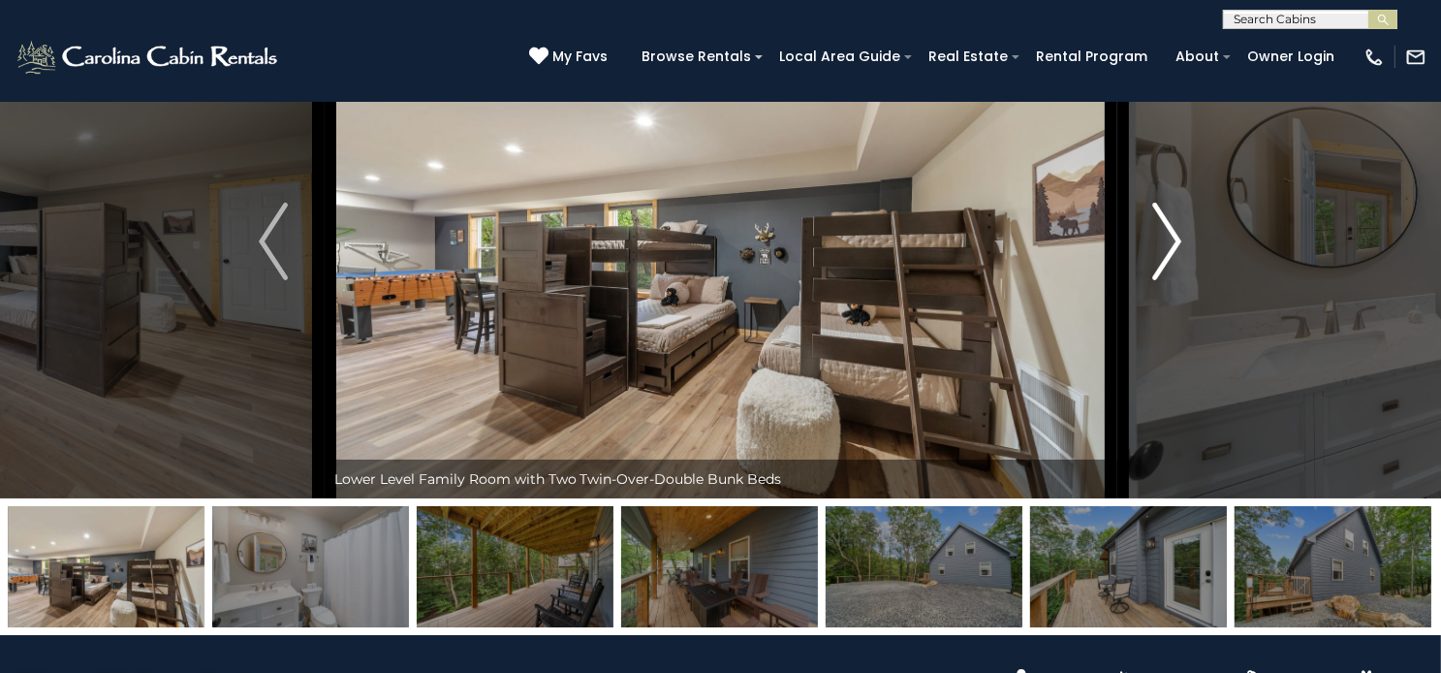
click at [1172, 280] on img "Next" at bounding box center [1168, 242] width 29 height 78
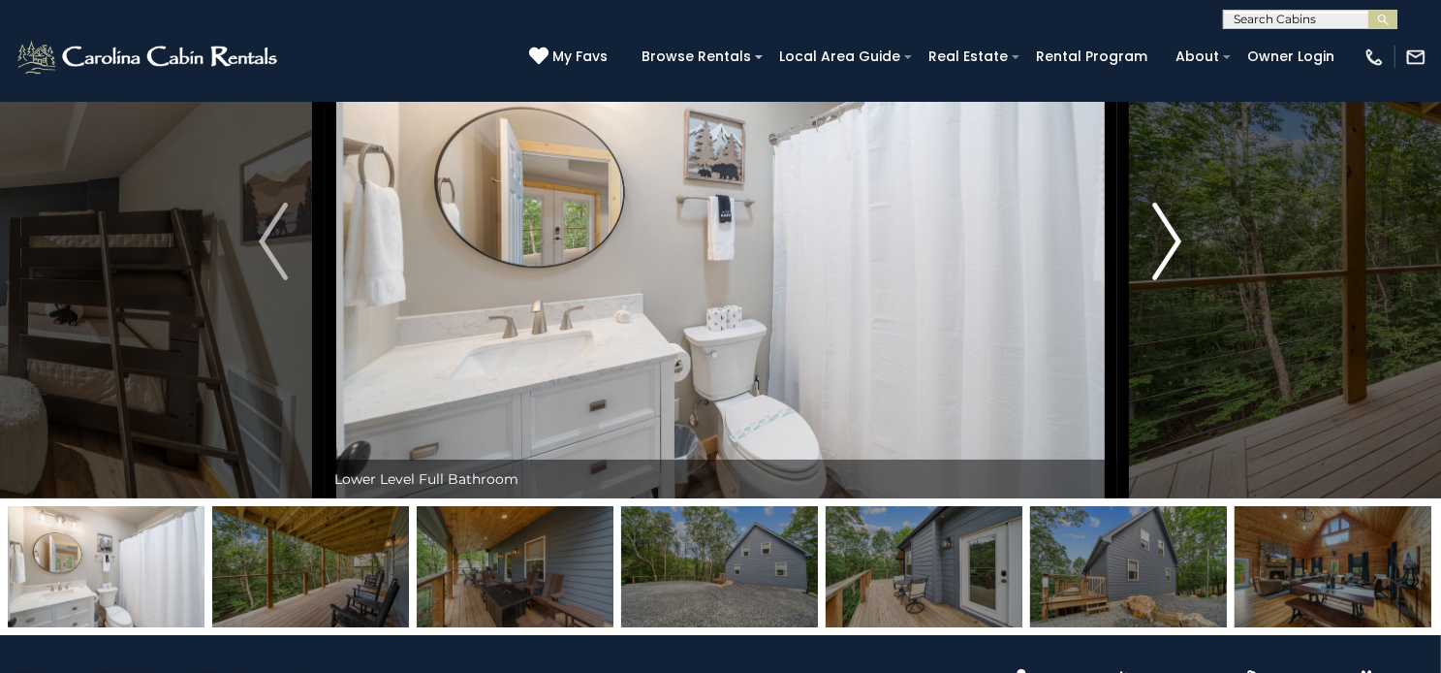
click at [1172, 280] on img "Next" at bounding box center [1168, 242] width 29 height 78
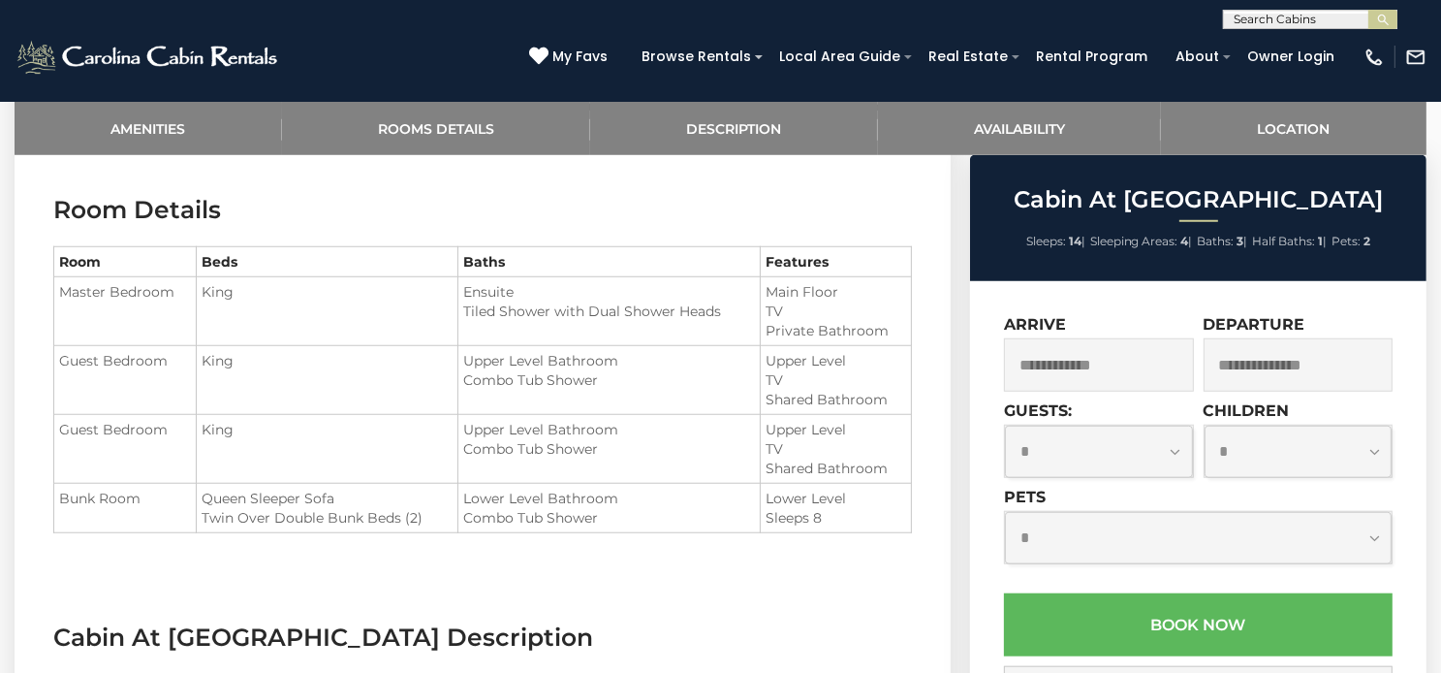
scroll to position [1551, 0]
